Goal: Find specific page/section: Find specific page/section

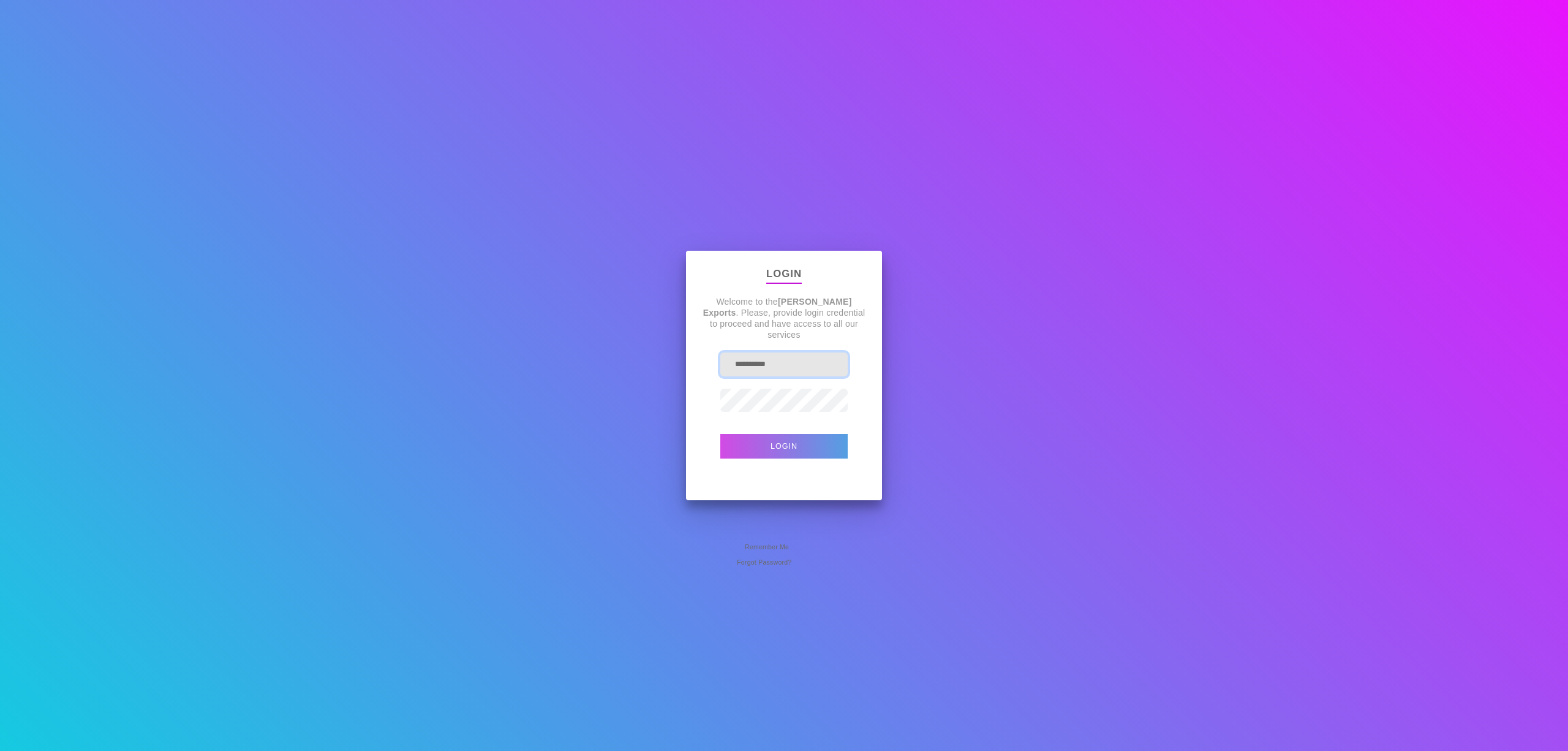
drag, startPoint x: 792, startPoint y: 369, endPoint x: 675, endPoint y: 346, distance: 119.2
click at [675, 346] on div "**********" at bounding box center [784, 375] width 1568 height 751
type input "**********"
click at [721, 434] on button "Login" at bounding box center [784, 446] width 127 height 24
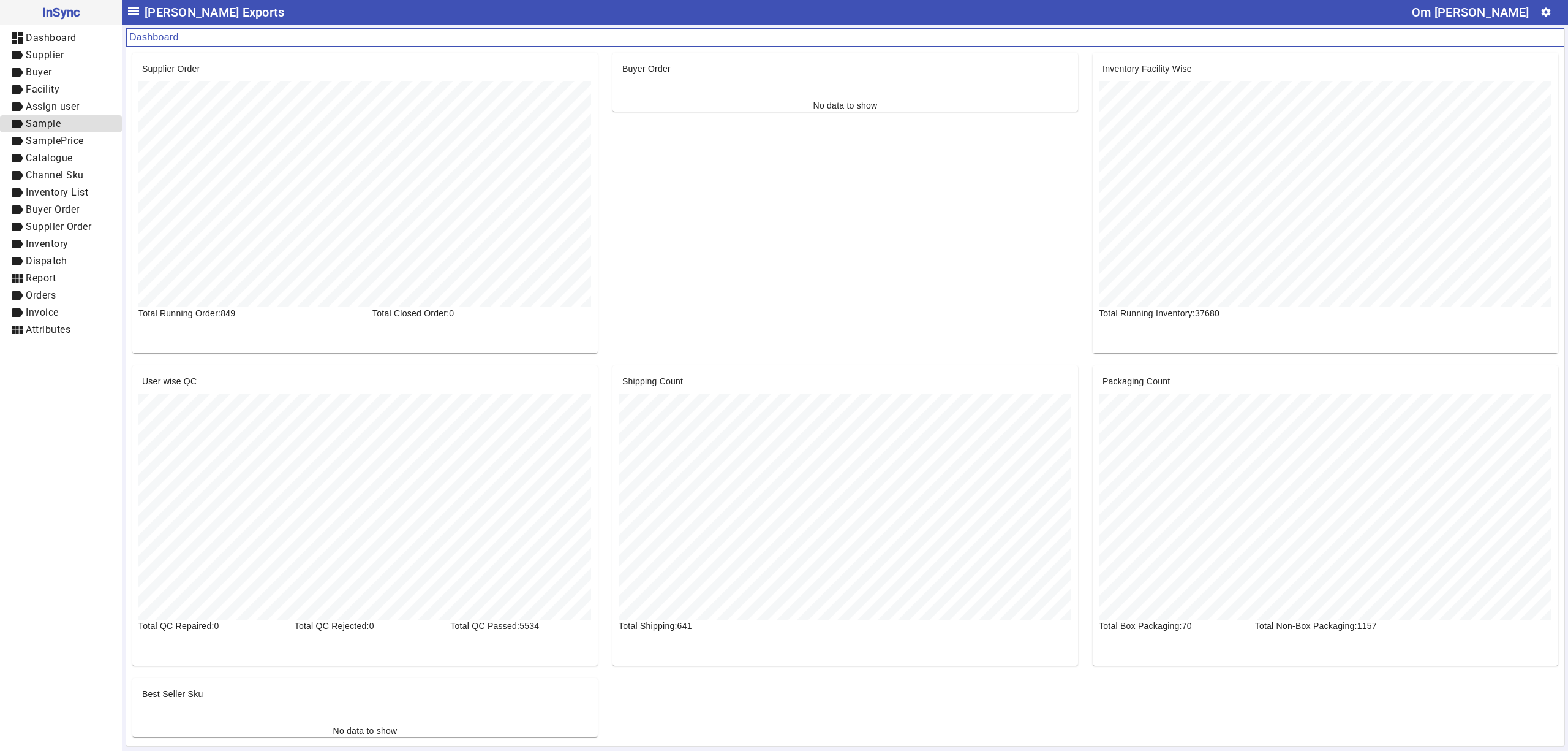
click at [57, 126] on span "Sample" at bounding box center [43, 123] width 35 height 12
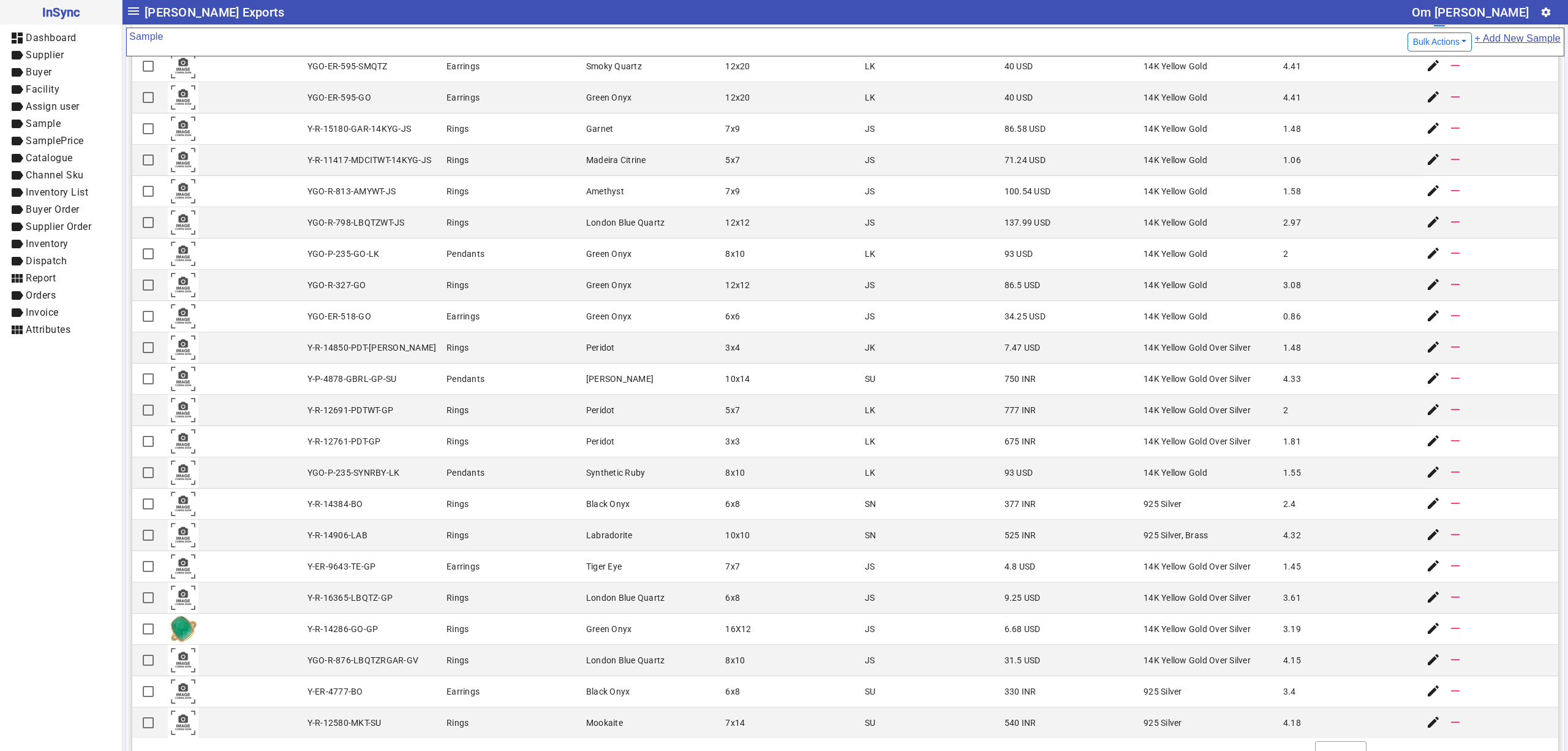
scroll to position [131, 0]
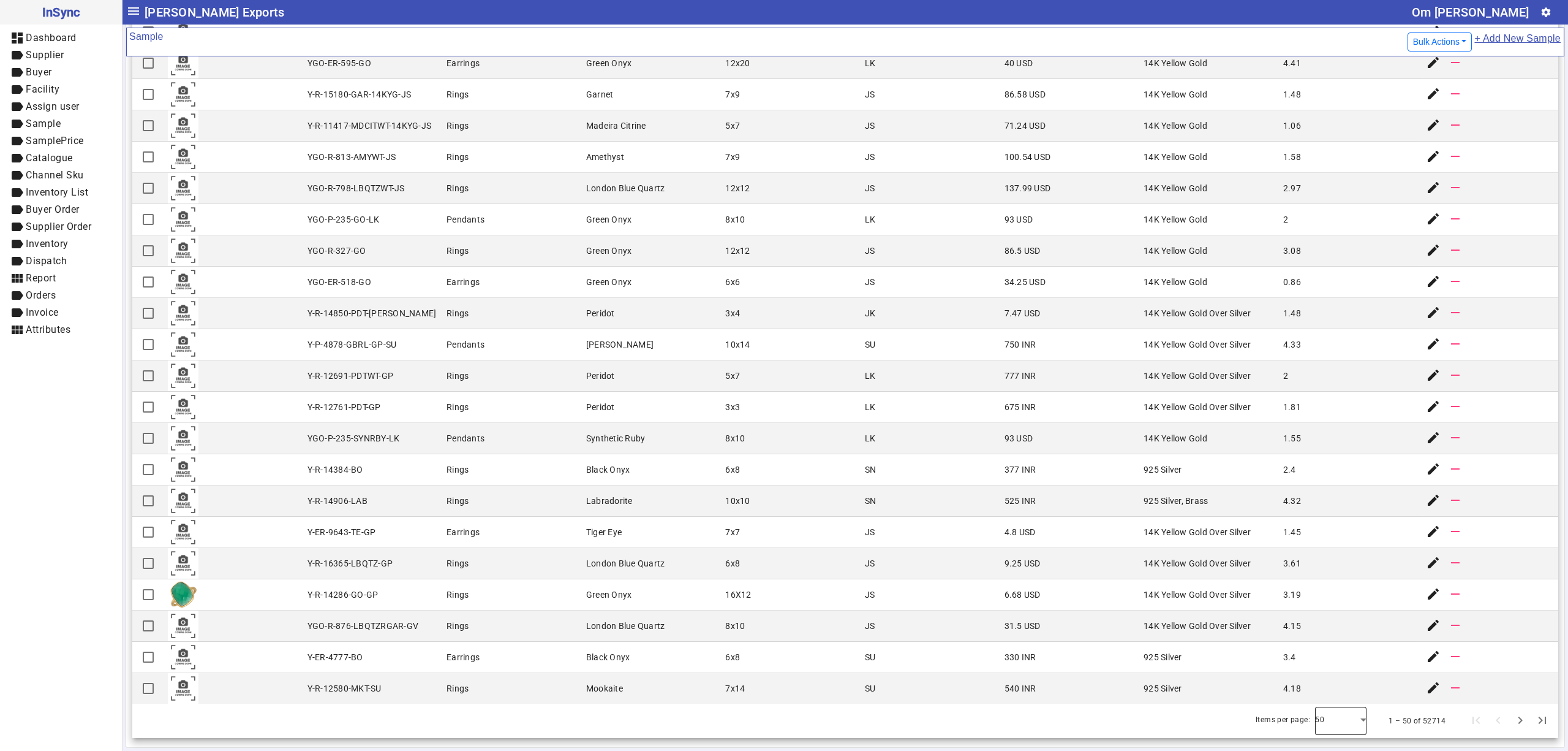
click at [1331, 724] on div at bounding box center [1341, 720] width 52 height 29
click at [1323, 687] on mat-option "100" at bounding box center [1318, 686] width 52 height 29
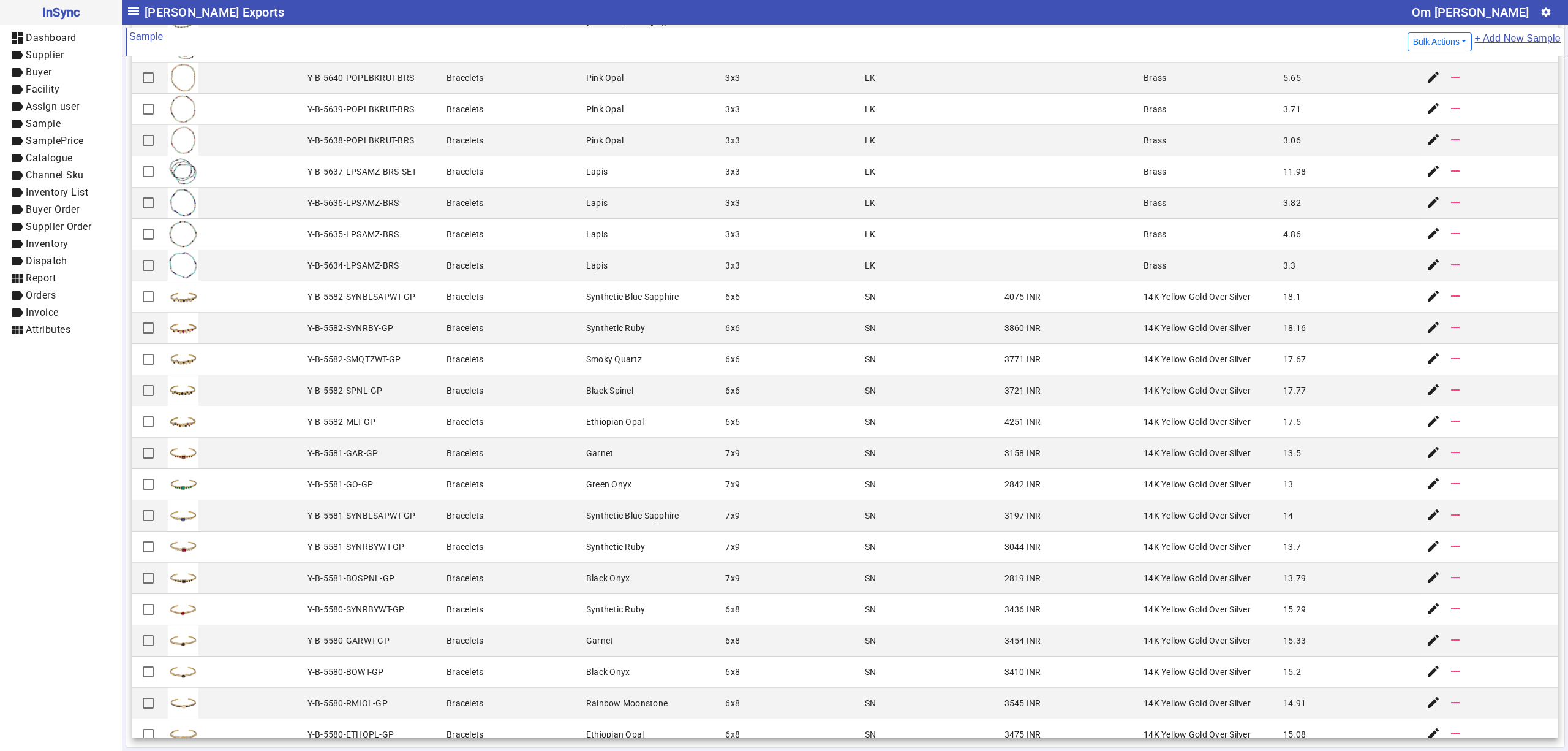
scroll to position [2326, 0]
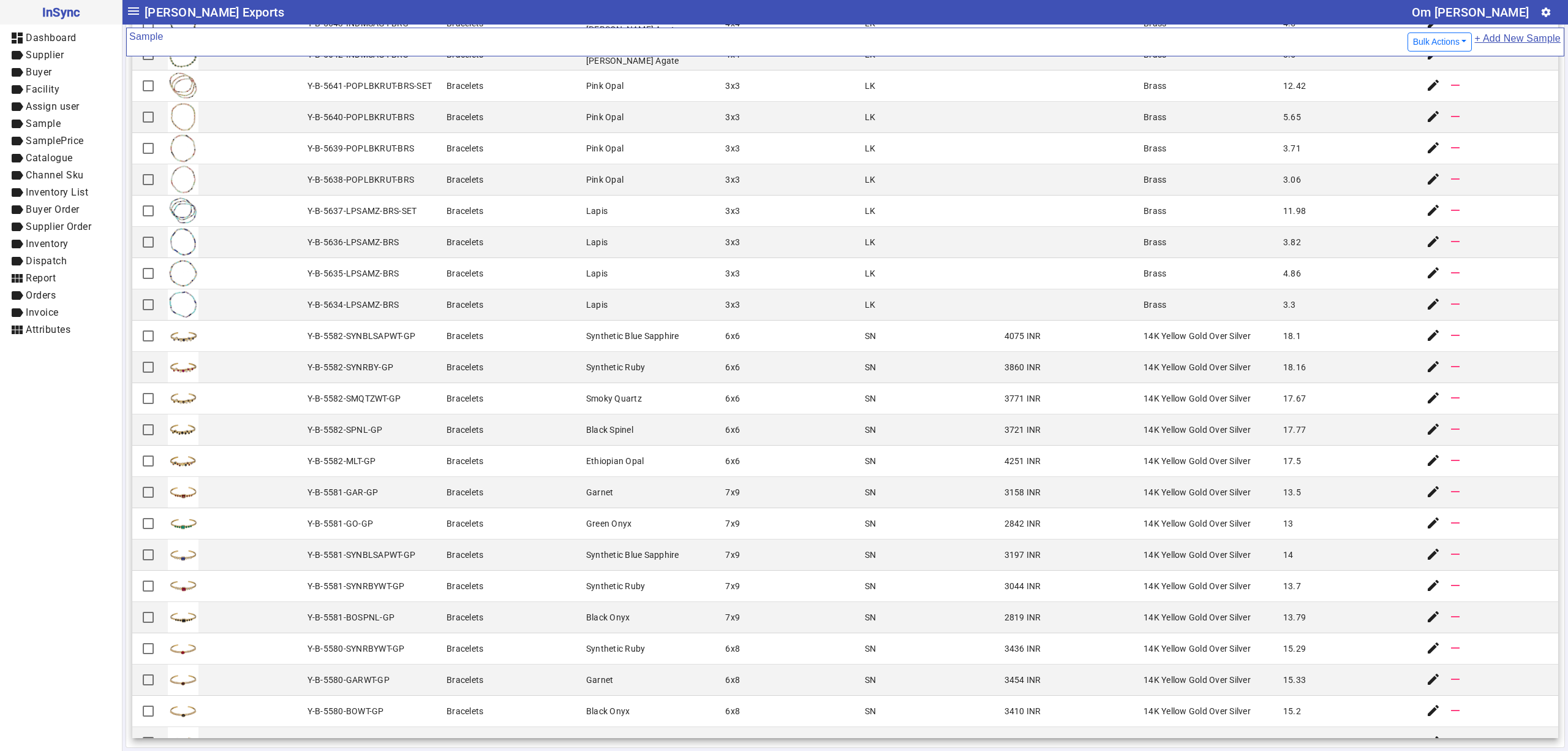
click at [936, 532] on mat-cell "SN" at bounding box center [931, 524] width 140 height 32
click at [351, 279] on div "Y-B-5635-LPSAMZ-BRS" at bounding box center [353, 273] width 92 height 13
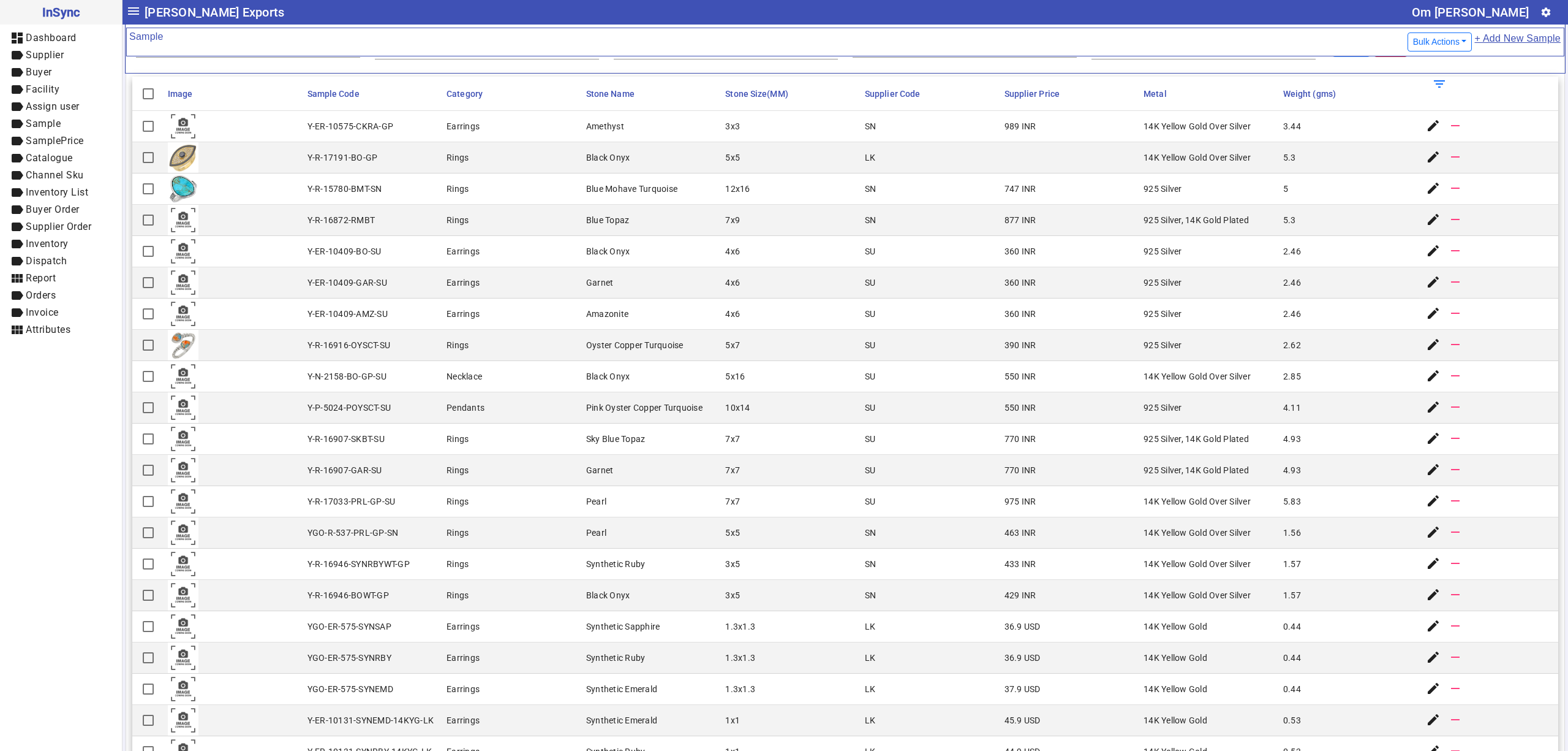
scroll to position [0, 0]
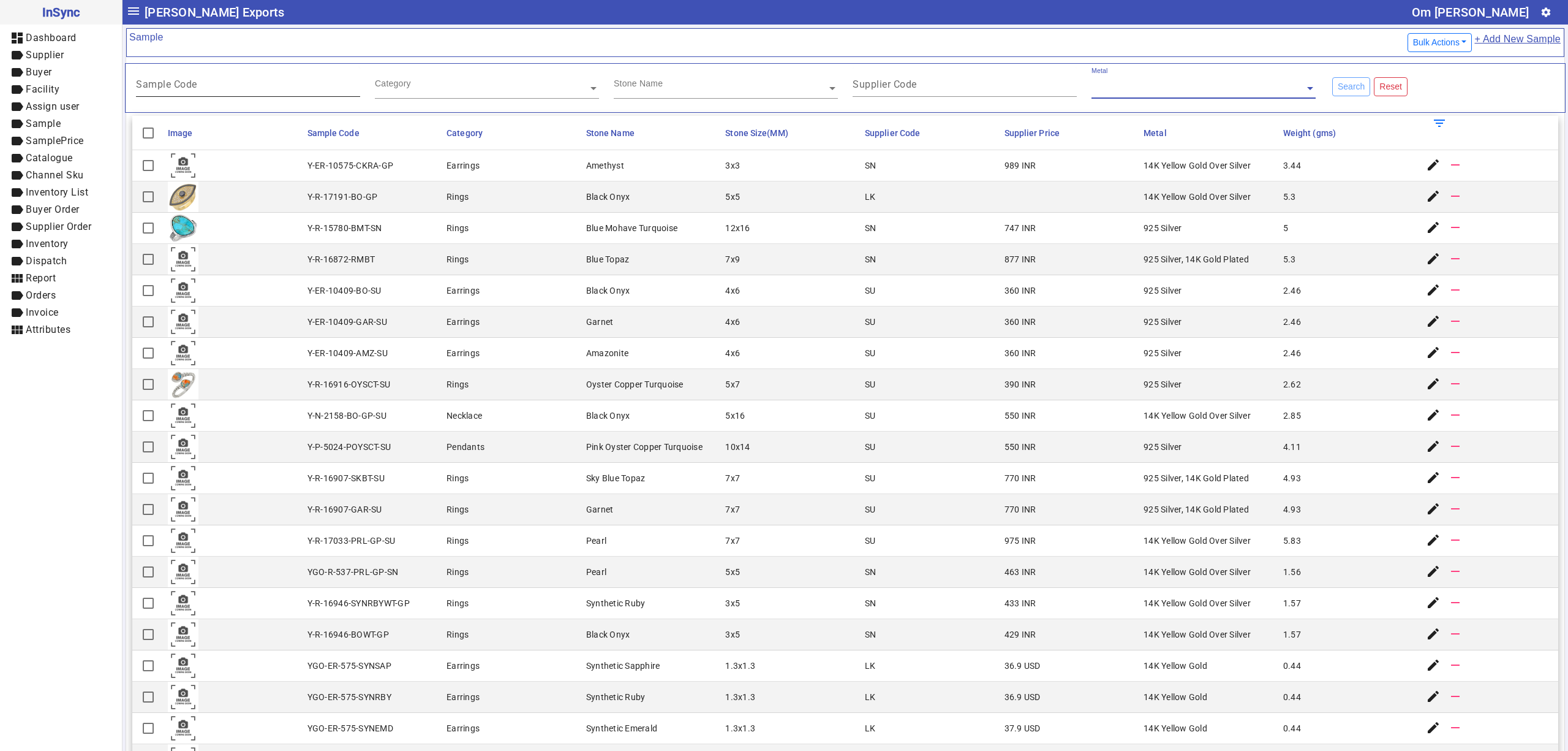
click at [271, 87] on input "Sample Code" at bounding box center [247, 87] width 224 height 11
click at [437, 78] on div "Category" at bounding box center [482, 73] width 213 height 14
click at [656, 89] on input "text" at bounding box center [726, 88] width 224 height 13
click at [901, 87] on mat-label "Supplier Code" at bounding box center [885, 84] width 64 height 12
click at [901, 87] on input "Supplier Code" at bounding box center [965, 87] width 224 height 11
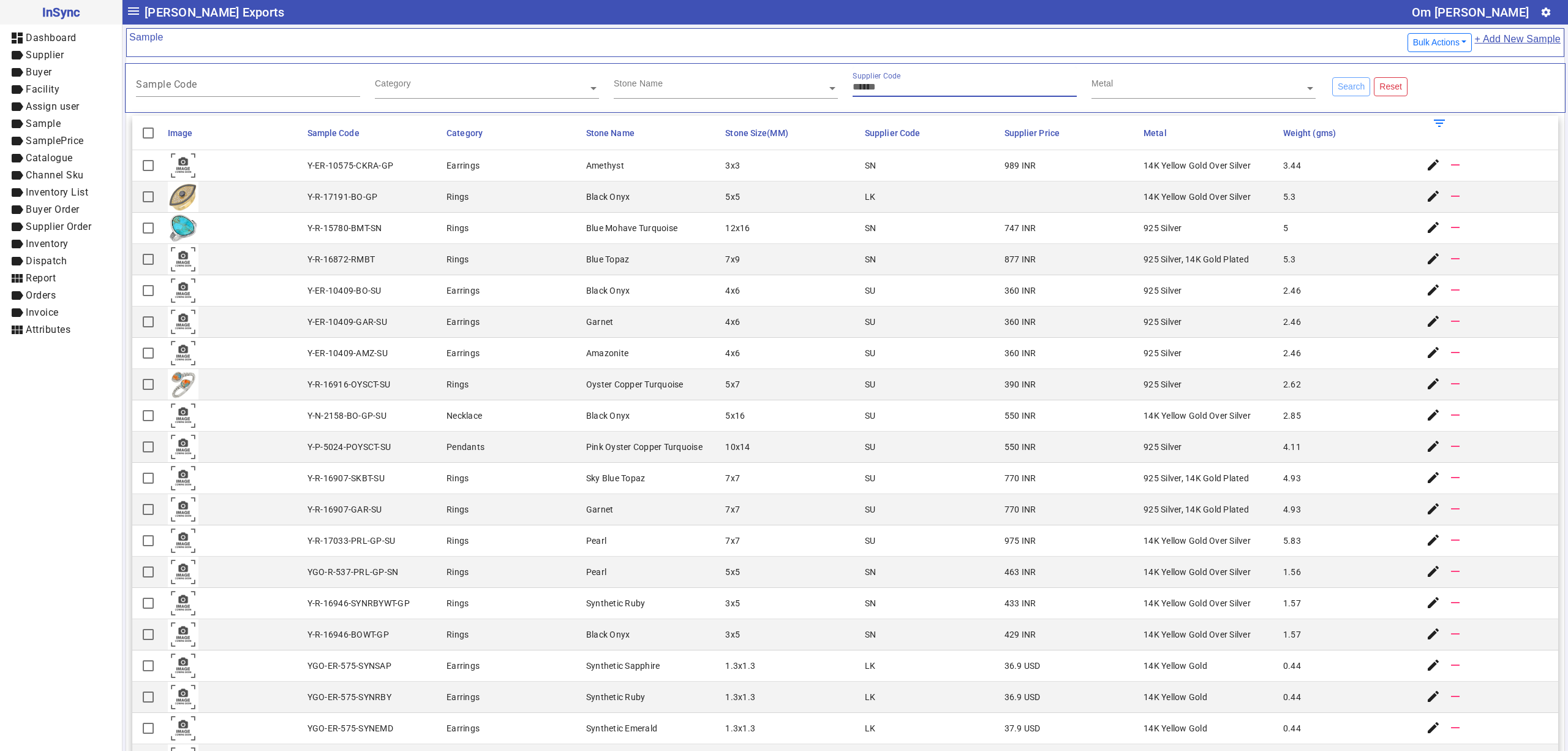
click at [1141, 92] on input "text" at bounding box center [1203, 88] width 224 height 13
click at [693, 170] on mat-cell "Amethyst" at bounding box center [652, 166] width 140 height 32
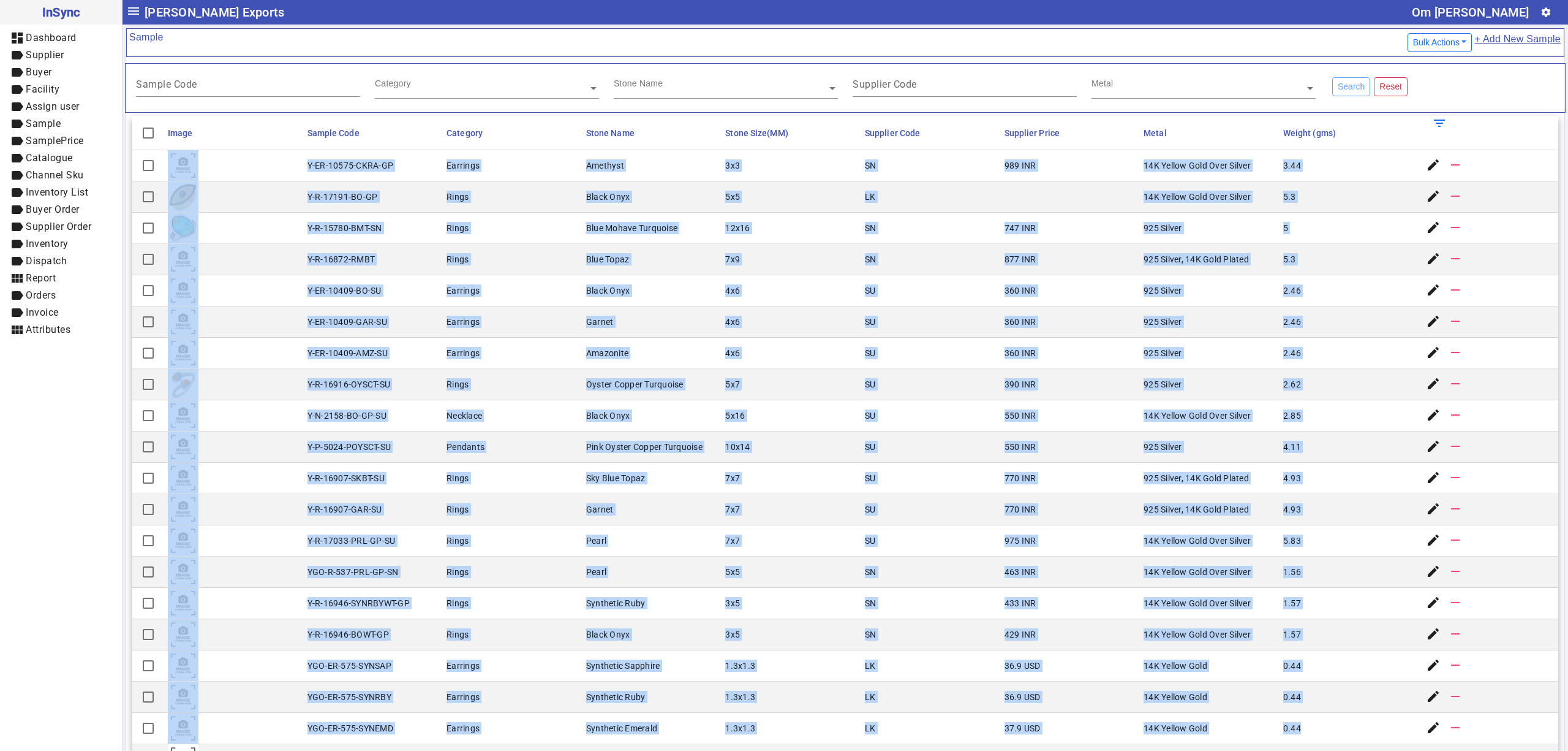
drag, startPoint x: 295, startPoint y: 169, endPoint x: 1332, endPoint y: 733, distance: 1180.5
click at [1121, 513] on mat-cell "770 INR" at bounding box center [1071, 510] width 140 height 32
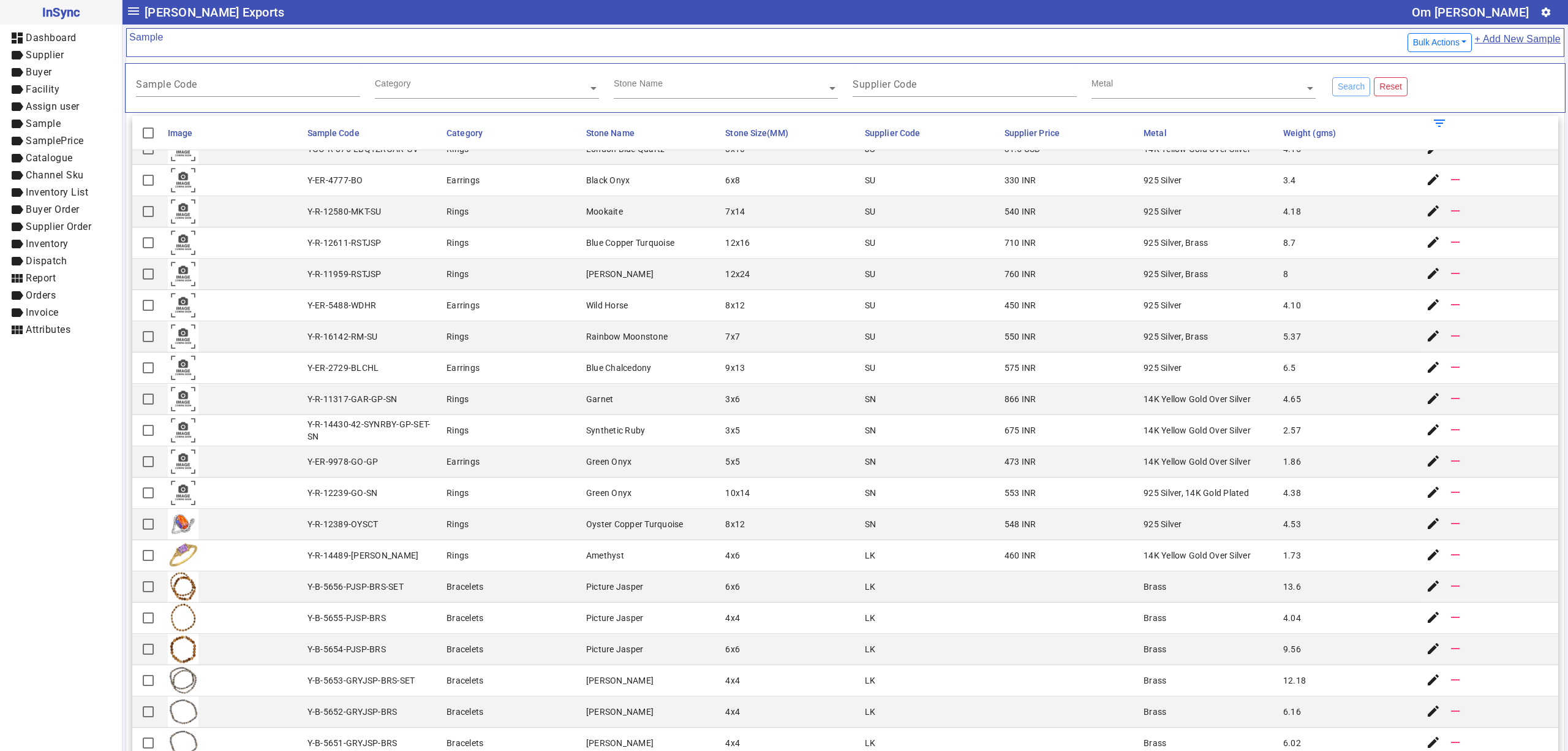
scroll to position [1498, 0]
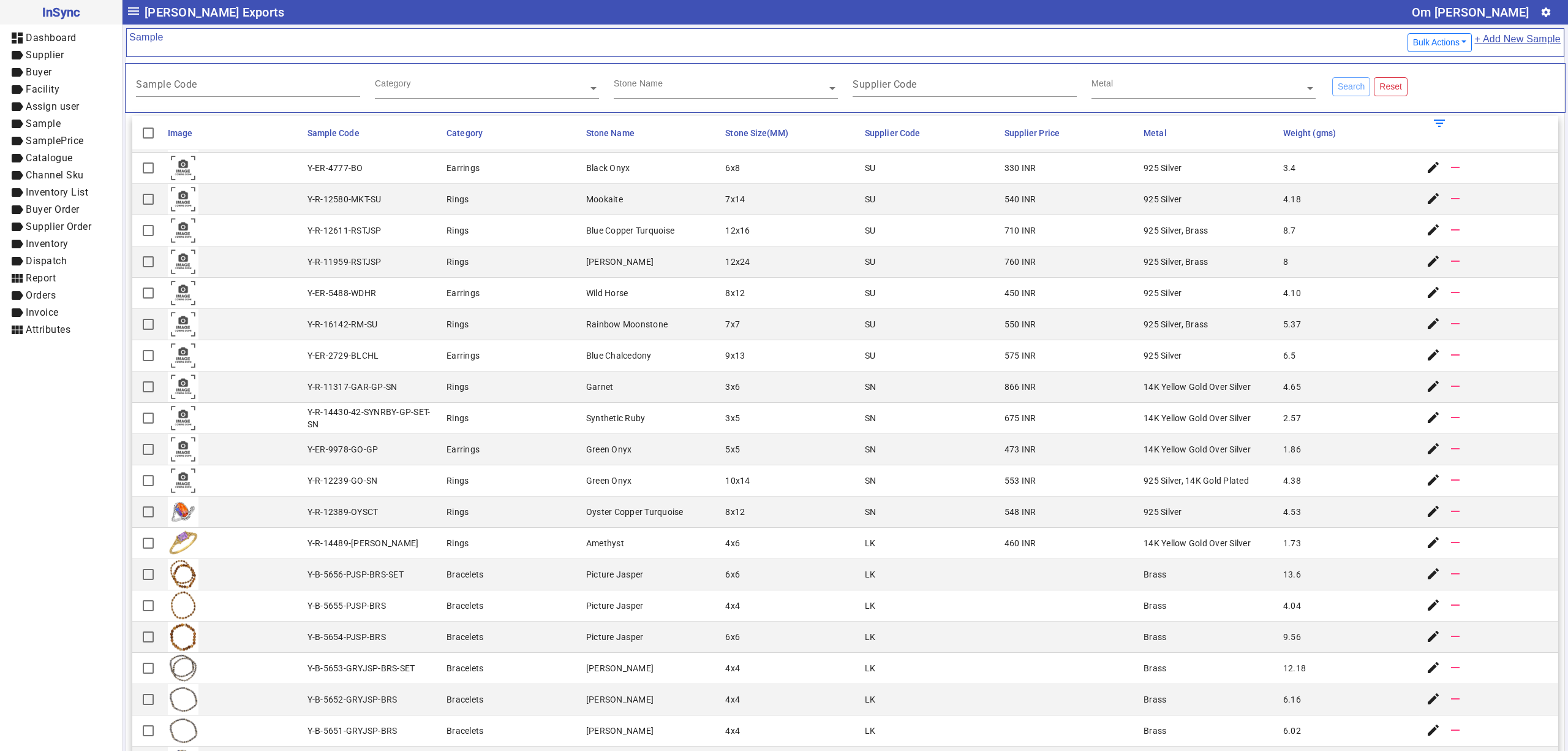
click at [1114, 247] on mat-cell "710 INR" at bounding box center [1071, 231] width 140 height 32
click at [569, 332] on mat-cell "Rings" at bounding box center [513, 325] width 140 height 32
click at [359, 323] on mat-cell "Y-R-16142-RM-SU" at bounding box center [374, 325] width 140 height 32
click at [868, 418] on mat-cell "SN" at bounding box center [931, 418] width 140 height 32
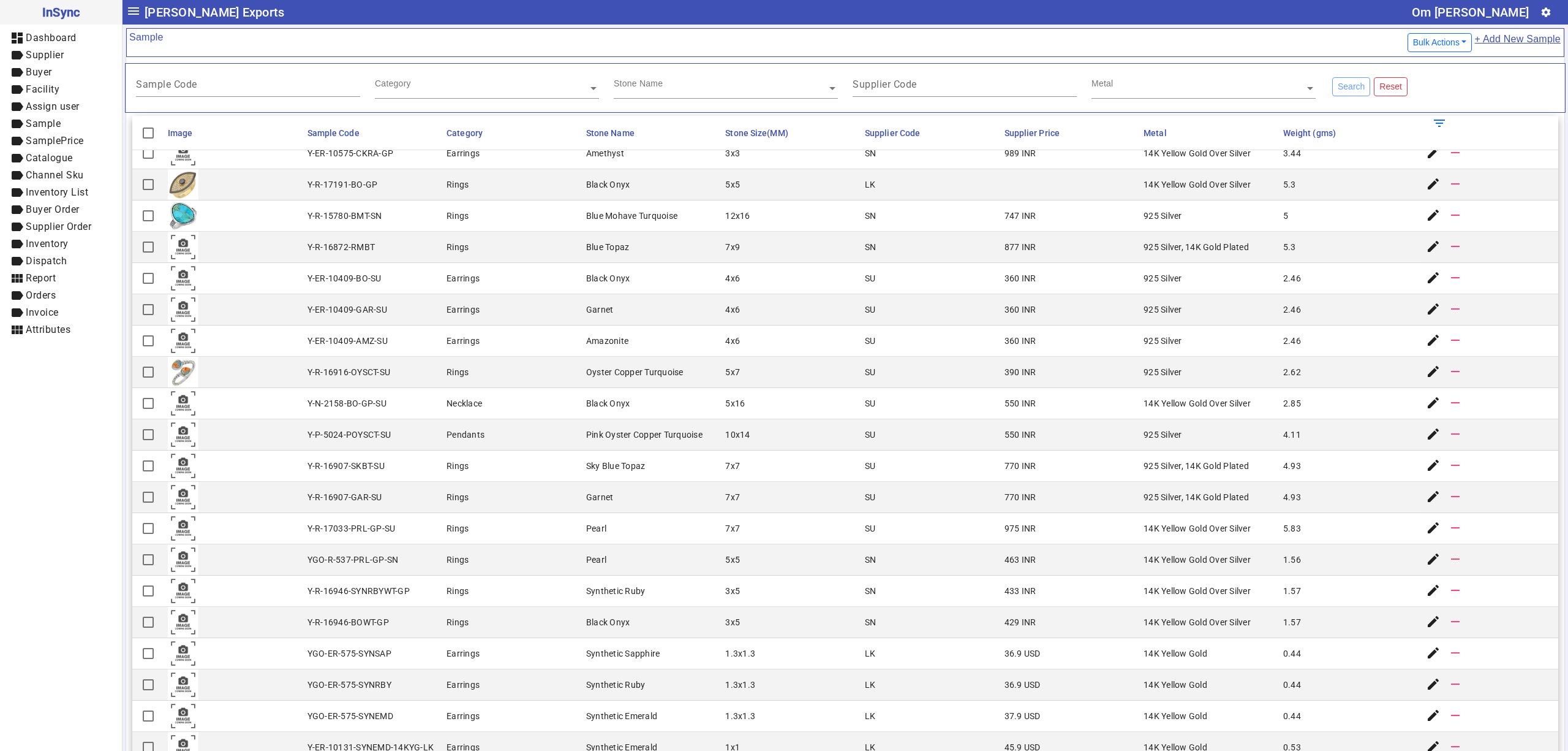
scroll to position [0, 0]
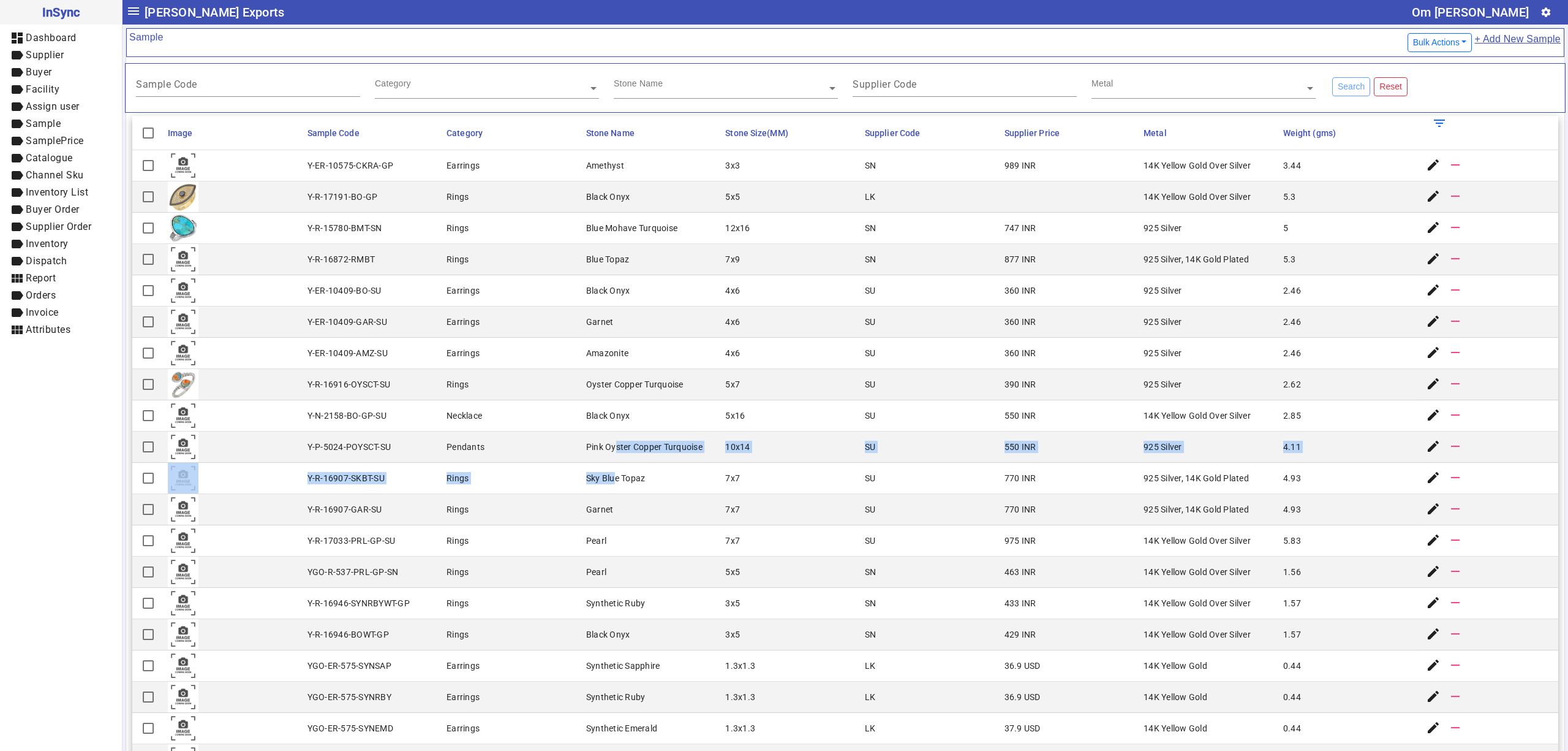
click at [443, 233] on mat-cell "Rings" at bounding box center [513, 228] width 140 height 32
click at [682, 81] on div "Stone Name" at bounding box center [721, 73] width 213 height 14
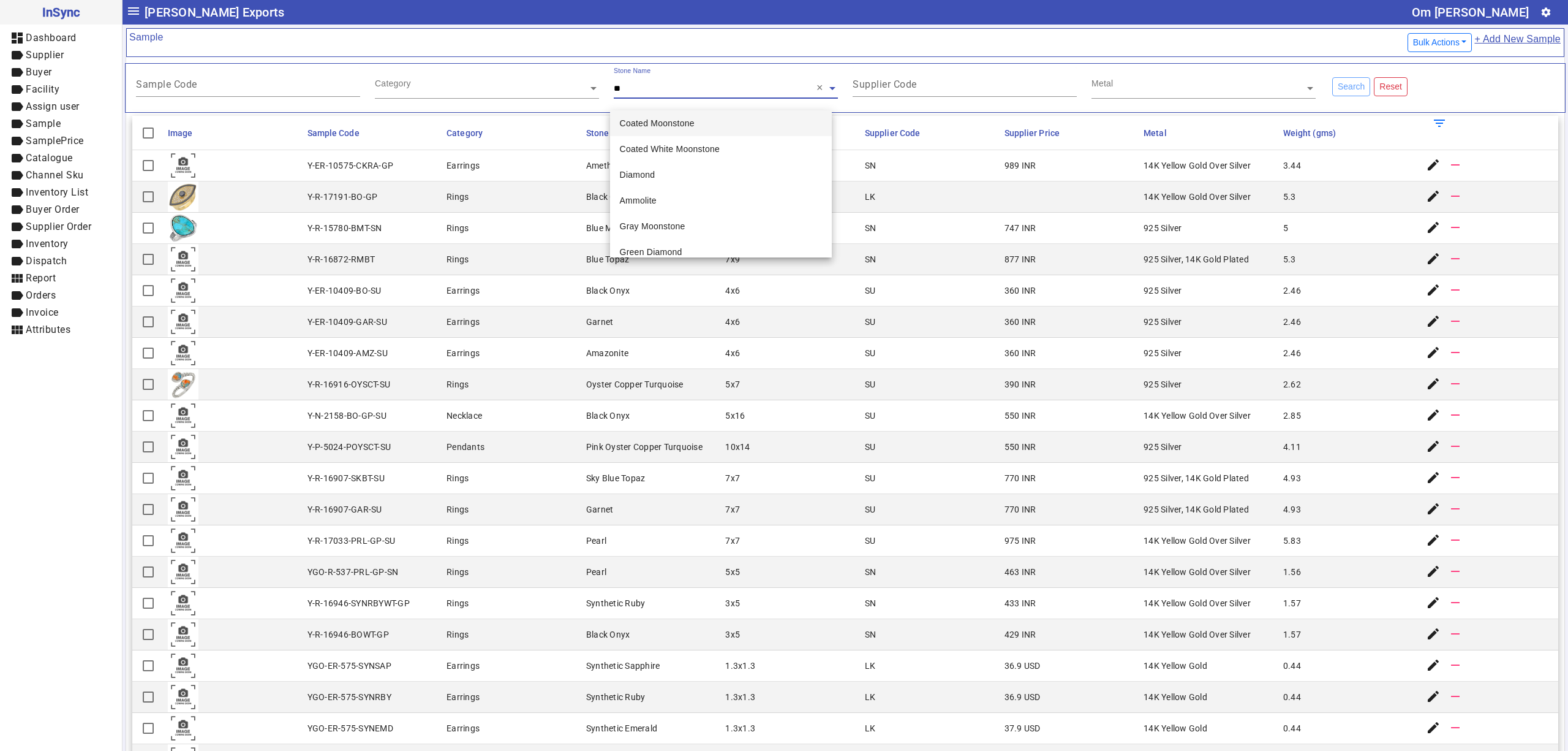
type input "***"
click at [628, 203] on mat-cell "Black Onyx" at bounding box center [652, 198] width 140 height 32
